Goal: Information Seeking & Learning: Learn about a topic

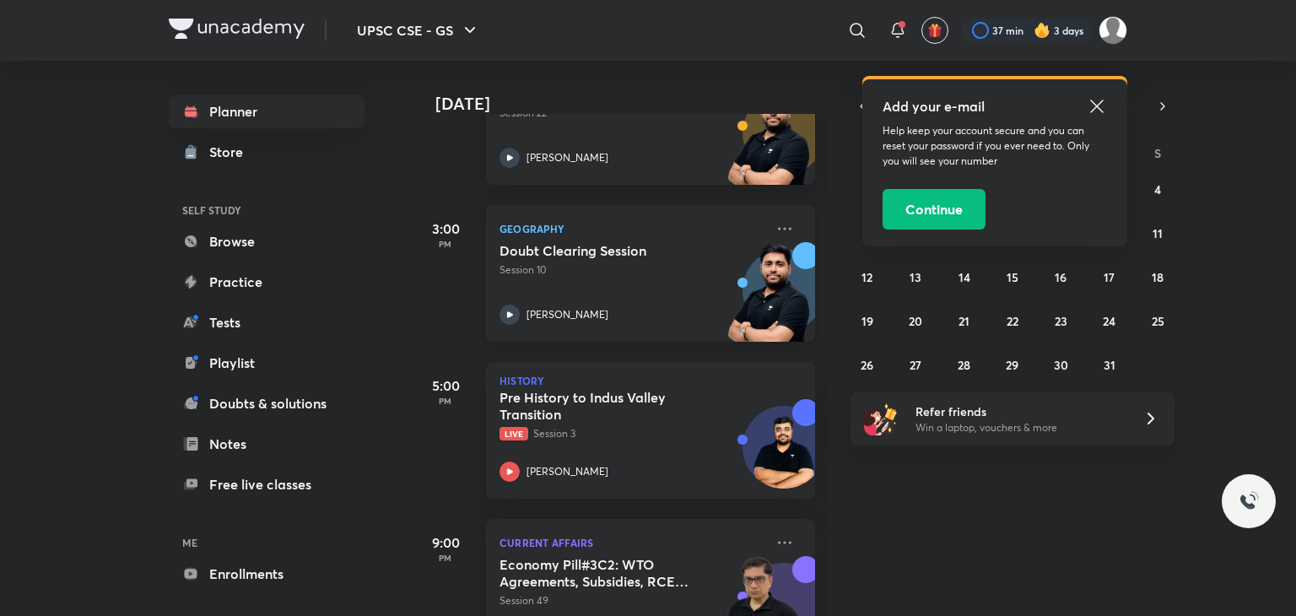
scroll to position [230, 13]
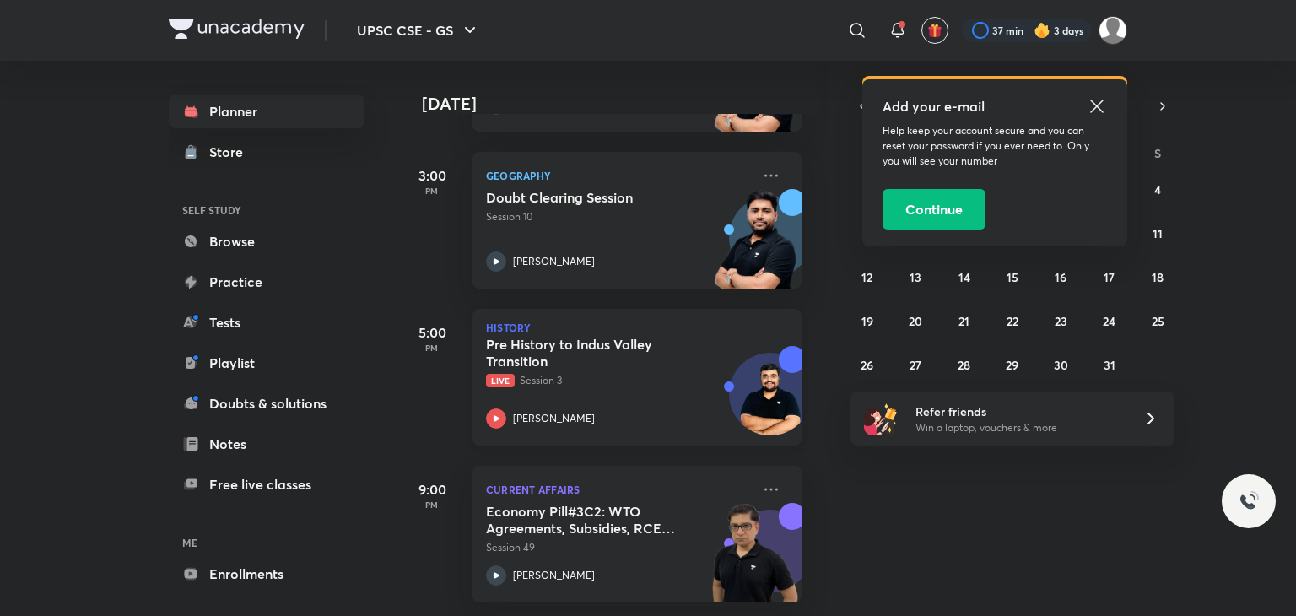
click at [618, 348] on h5 "Pre History to Indus Valley Transition" at bounding box center [591, 353] width 210 height 34
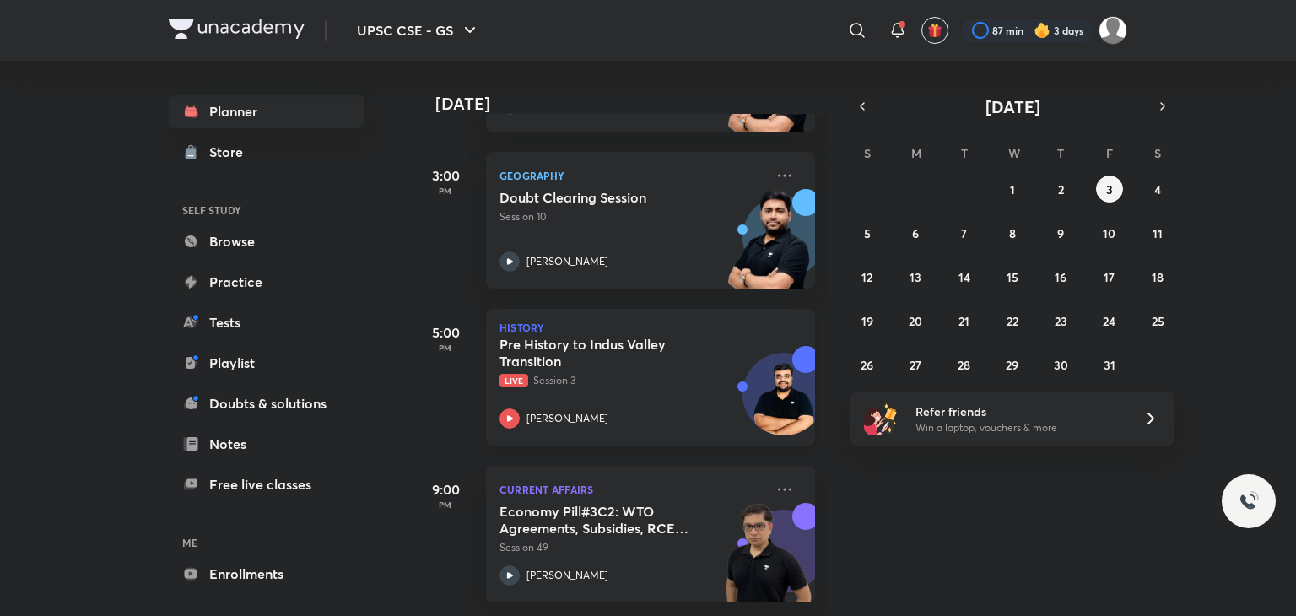
click at [630, 408] on div "[PERSON_NAME]" at bounding box center [631, 418] width 265 height 20
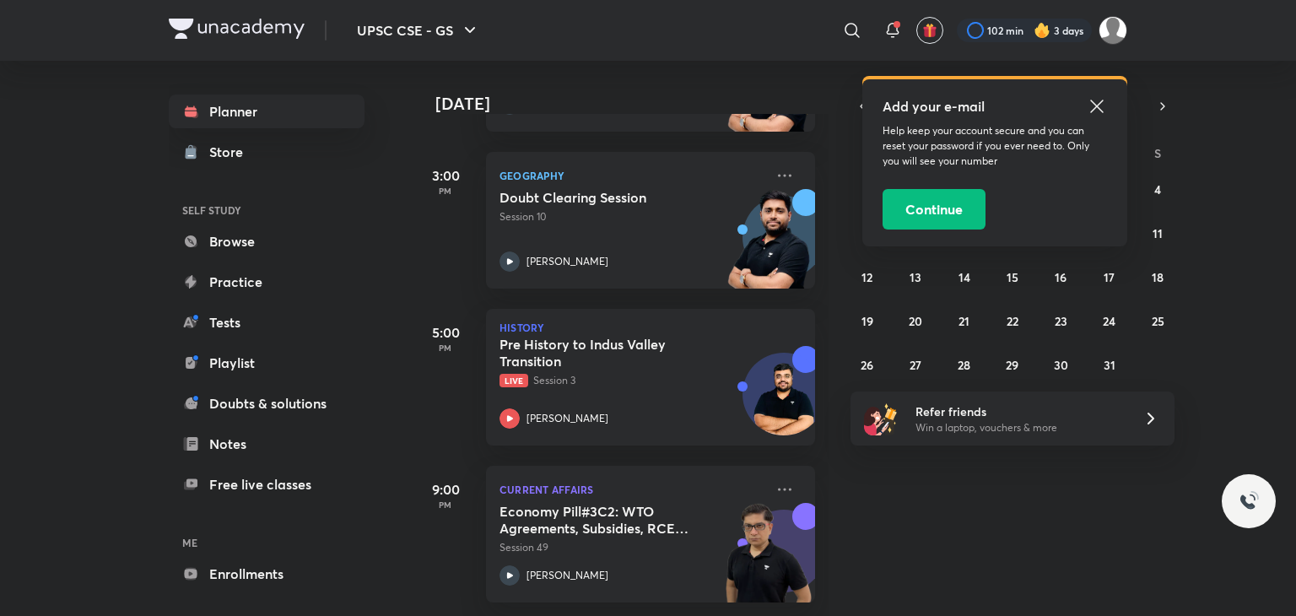
click at [1094, 105] on icon at bounding box center [1097, 106] width 20 height 20
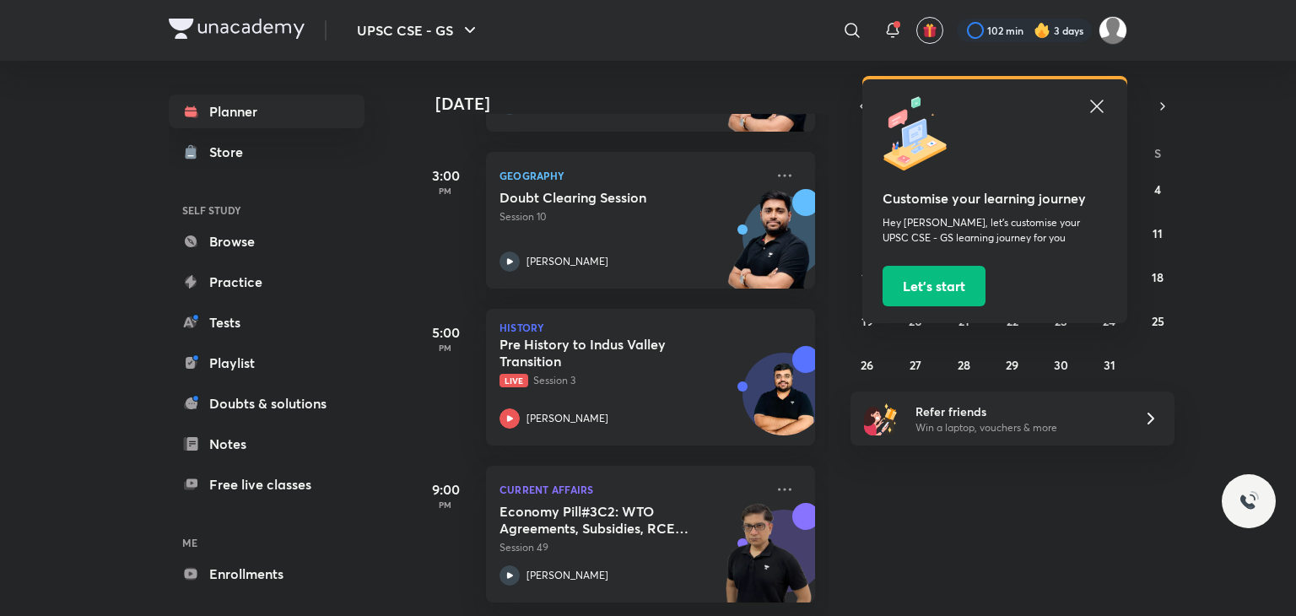
click at [1095, 108] on icon at bounding box center [1096, 106] width 13 height 13
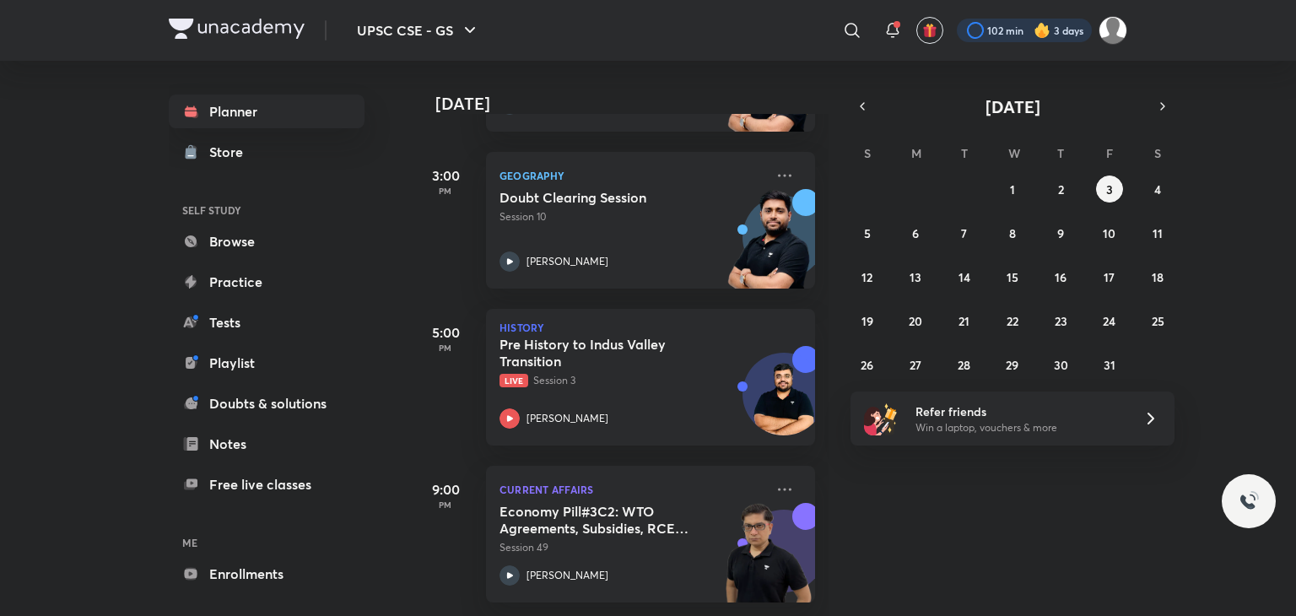
click at [1007, 22] on div at bounding box center [1024, 31] width 135 height 24
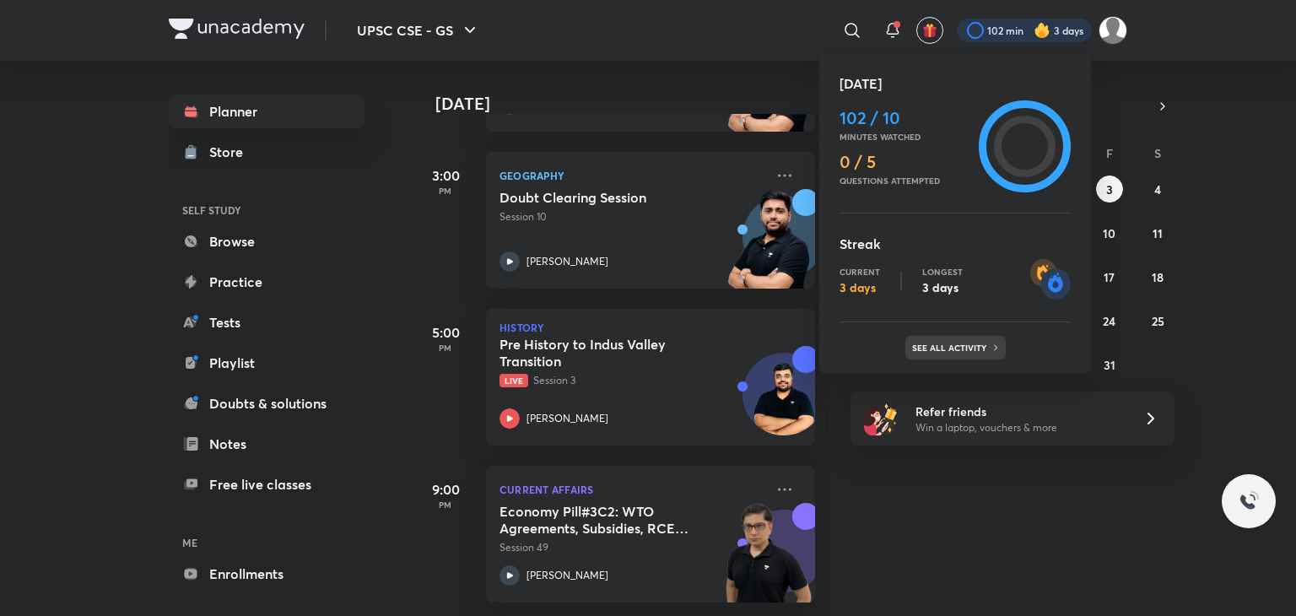
click at [958, 343] on p "See all activity" at bounding box center [951, 348] width 78 height 10
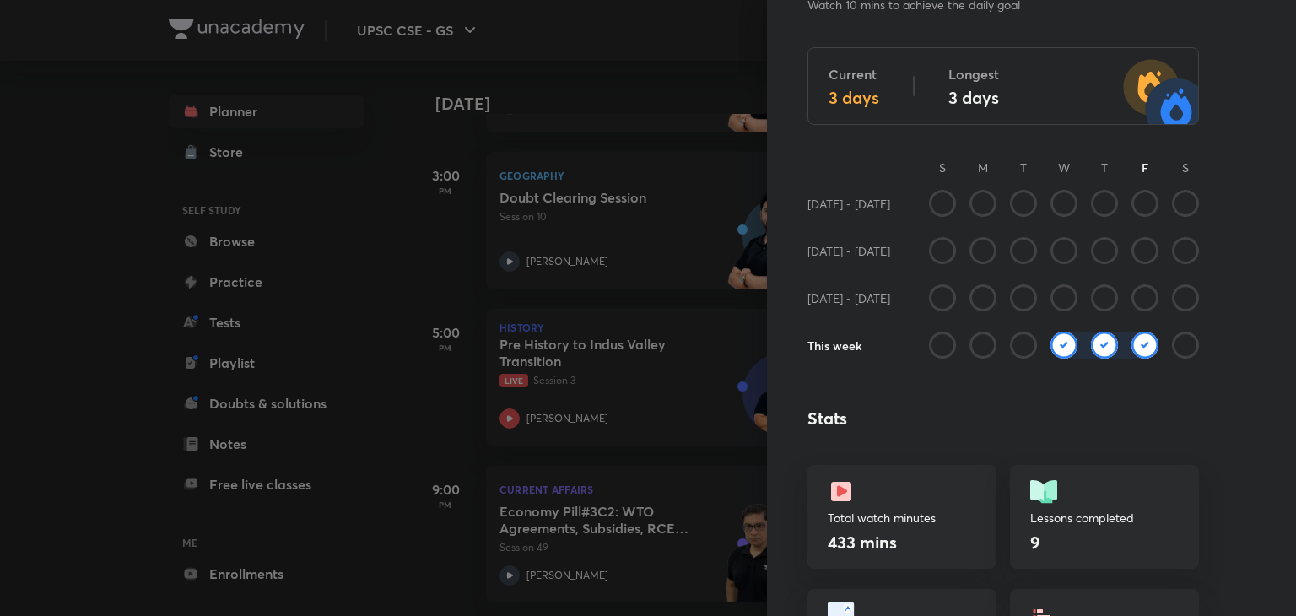
scroll to position [0, 0]
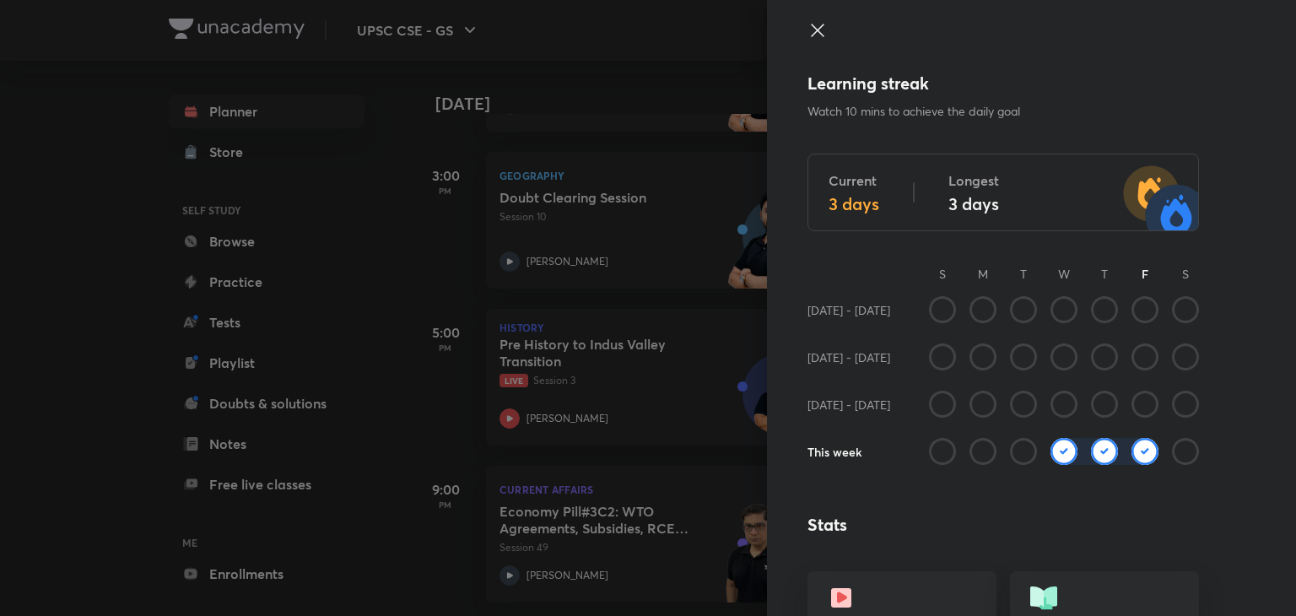
click at [807, 30] on icon at bounding box center [817, 30] width 20 height 20
